Goal: Task Accomplishment & Management: Manage account settings

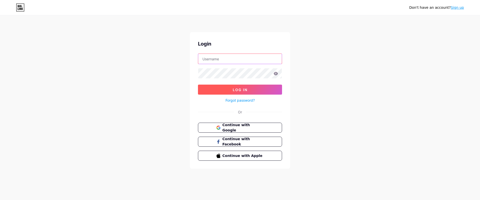
type input "[EMAIL_ADDRESS][DOMAIN_NAME]"
click at [252, 90] on button "Log In" at bounding box center [240, 90] width 84 height 10
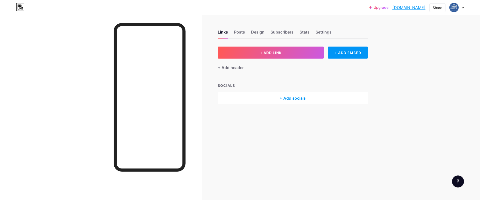
click at [417, 88] on div "Upgrade [DOMAIN_NAME]... [DOMAIN_NAME] Share Switch accounts 처방전 필요없는 온라인 하나약국 …" at bounding box center [240, 100] width 480 height 200
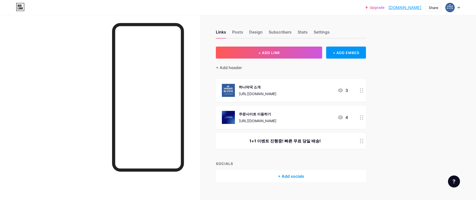
click at [343, 90] on icon at bounding box center [340, 90] width 5 height 4
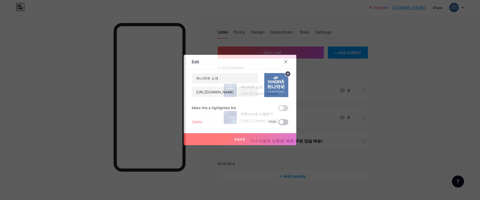
click at [285, 123] on span at bounding box center [283, 122] width 10 height 6
click at [278, 123] on input "checkbox" at bounding box center [278, 123] width 0 height 0
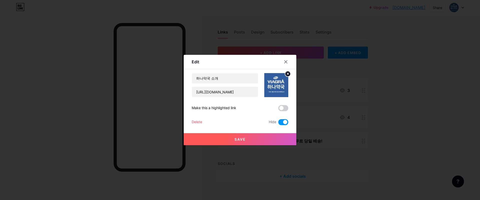
click at [258, 143] on button "Save" at bounding box center [240, 139] width 113 height 12
